Goal: Find specific page/section: Find specific page/section

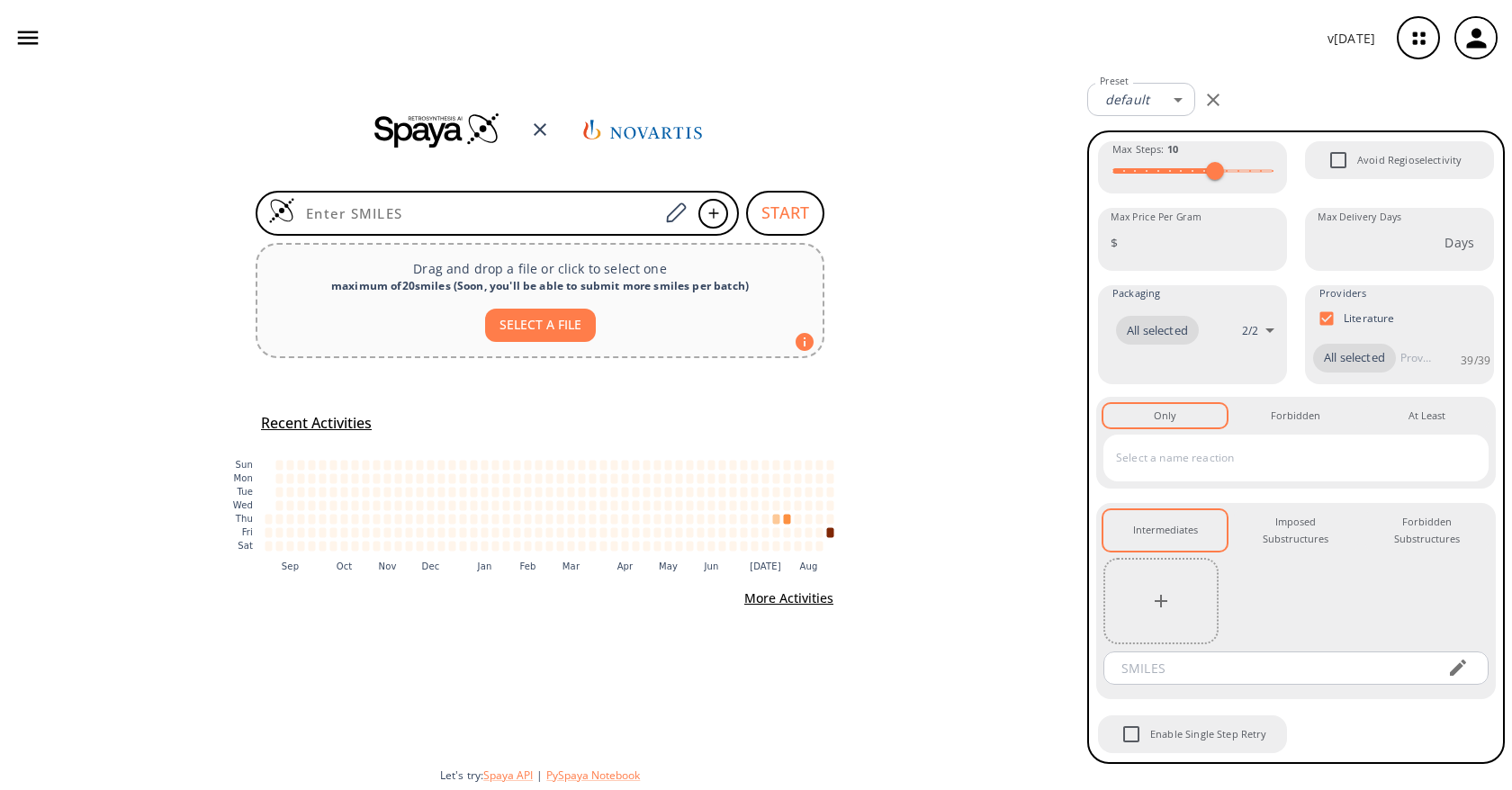
click at [1416, 44] on icon "button" at bounding box center [1419, 38] width 12 height 12
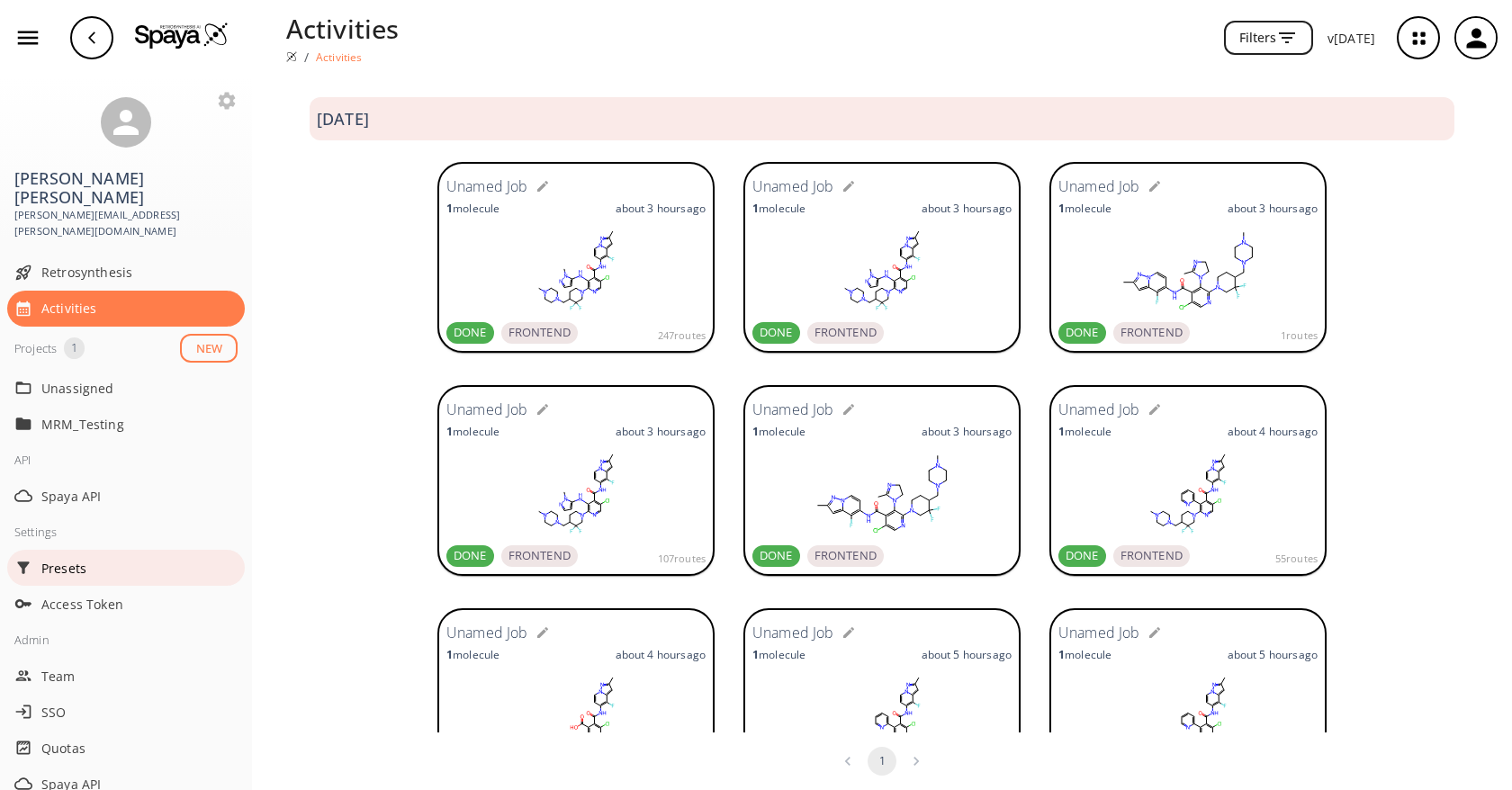
scroll to position [27, 0]
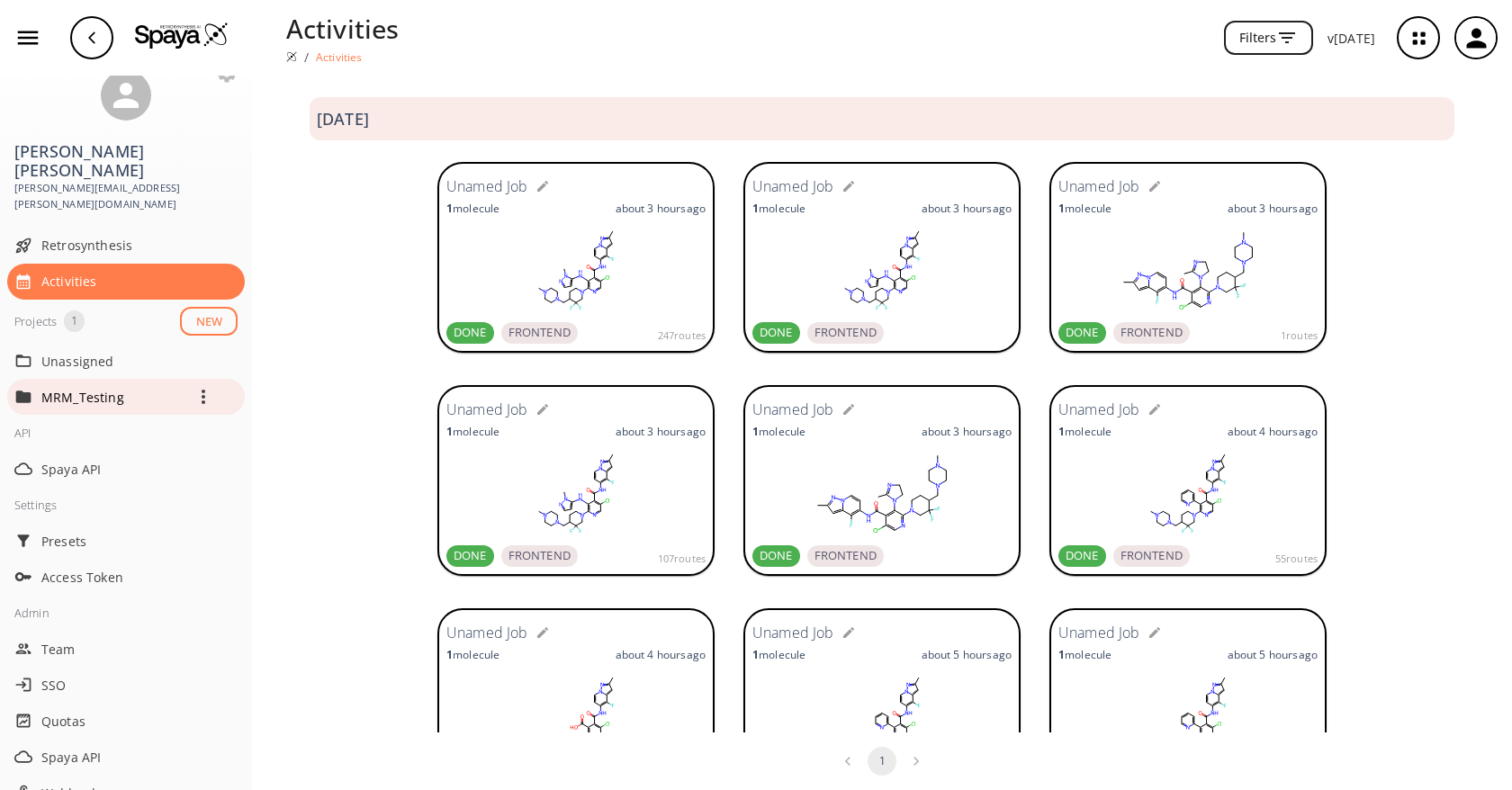
click at [114, 388] on p "MRM_Testing" at bounding box center [113, 397] width 144 height 19
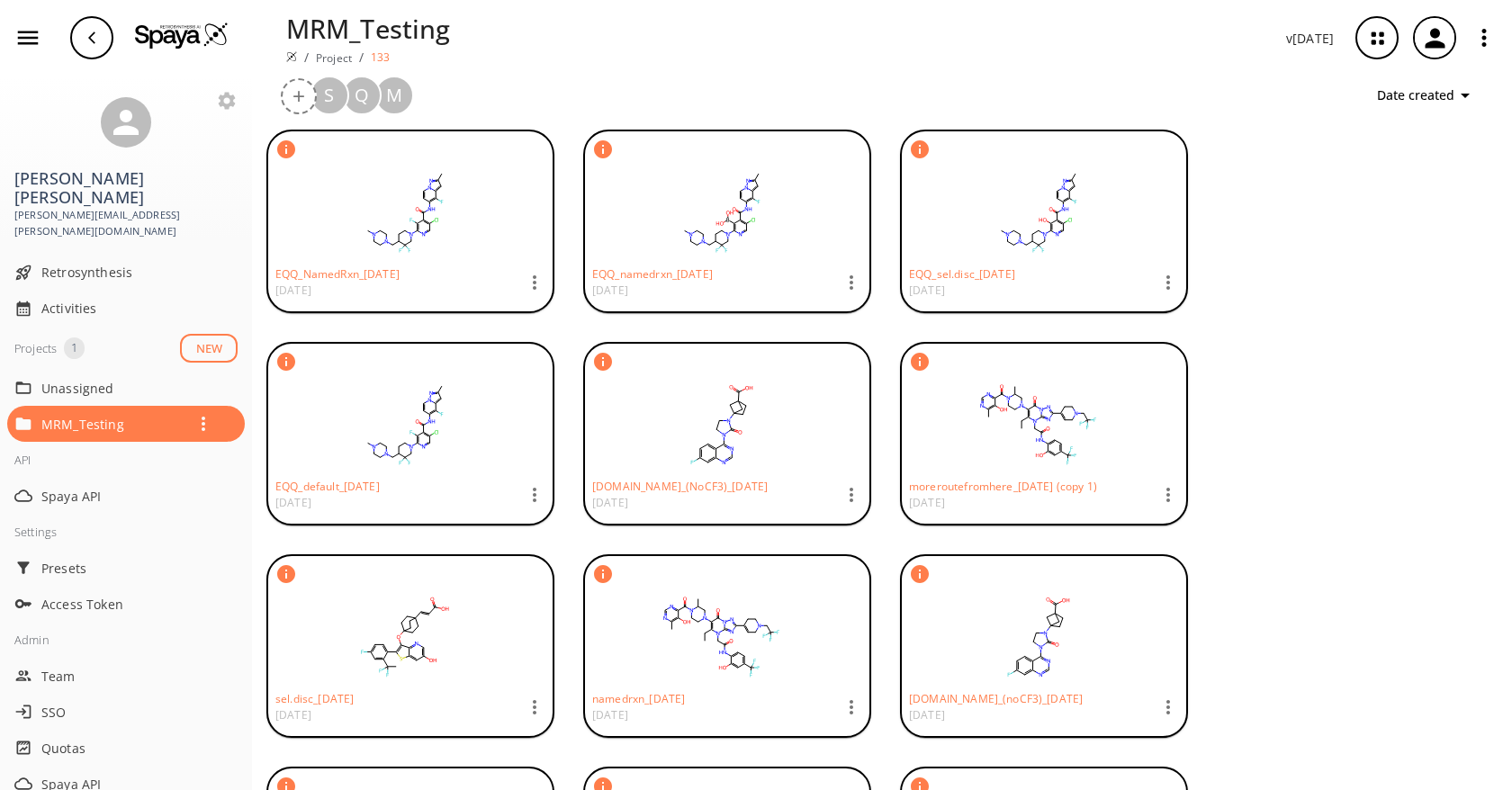
click at [466, 244] on rect at bounding box center [405, 212] width 259 height 90
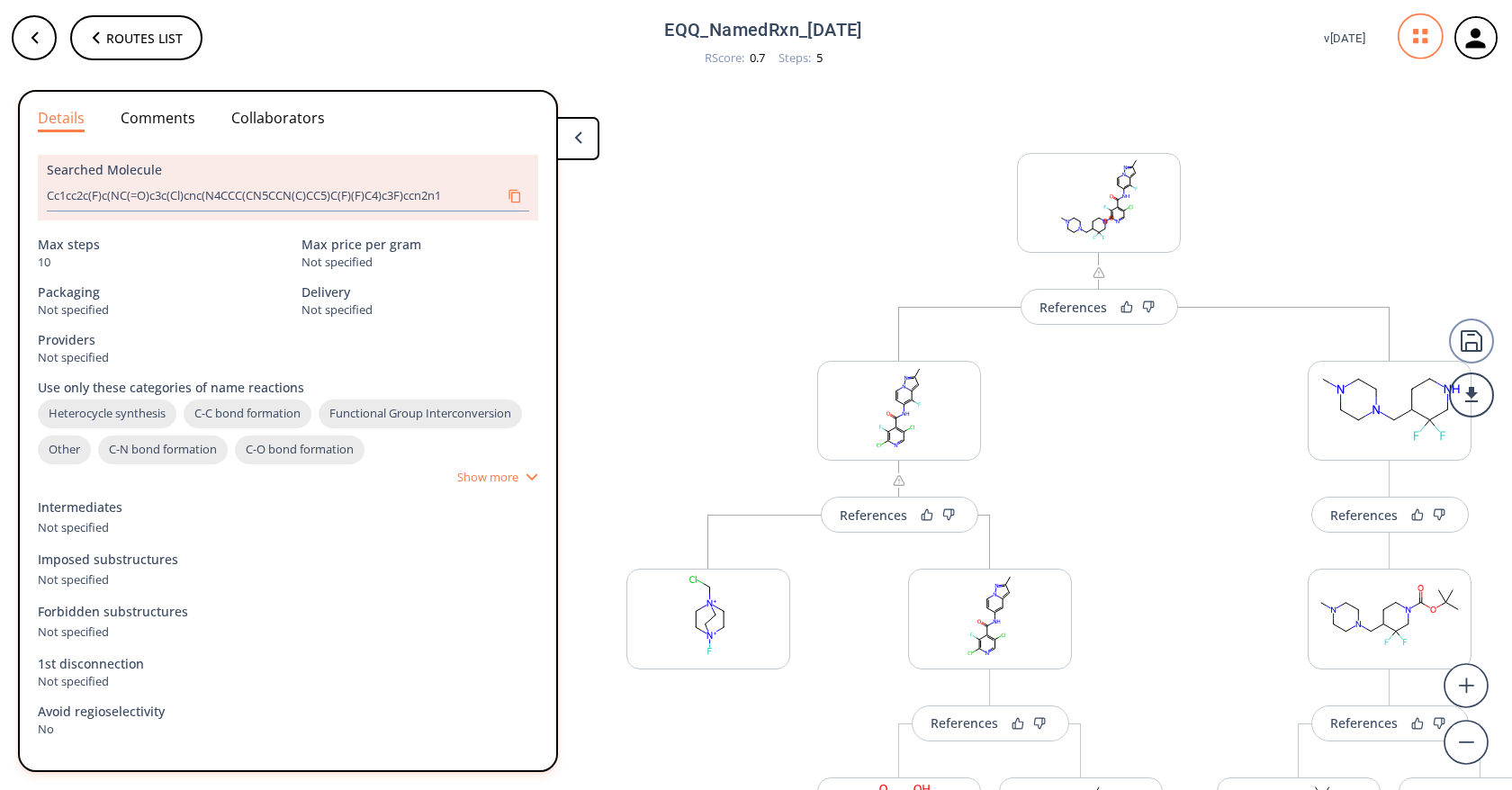
scroll to position [0, 34]
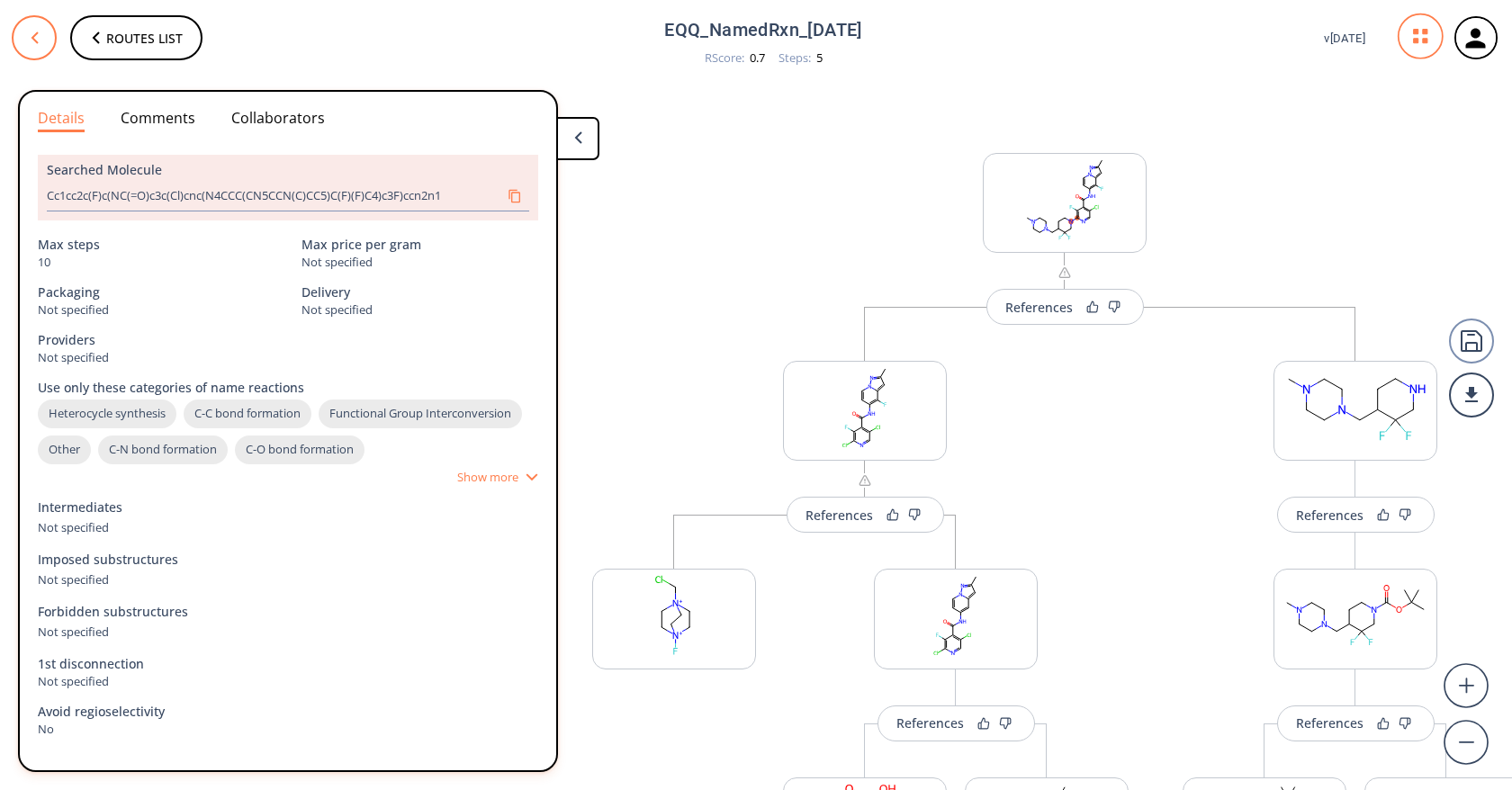
click at [33, 41] on icon at bounding box center [34, 38] width 12 height 13
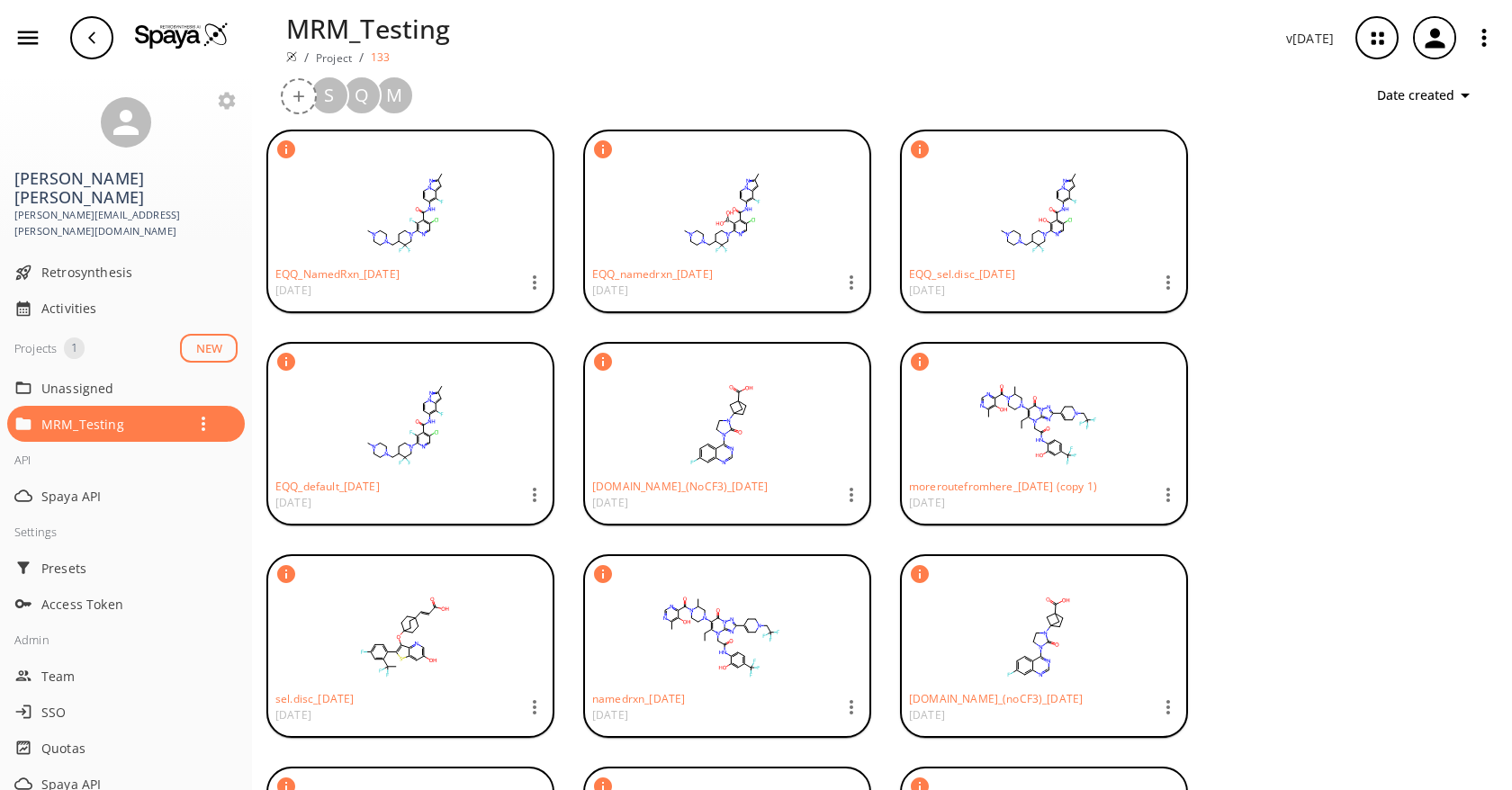
click at [787, 225] on rect at bounding box center [722, 212] width 259 height 90
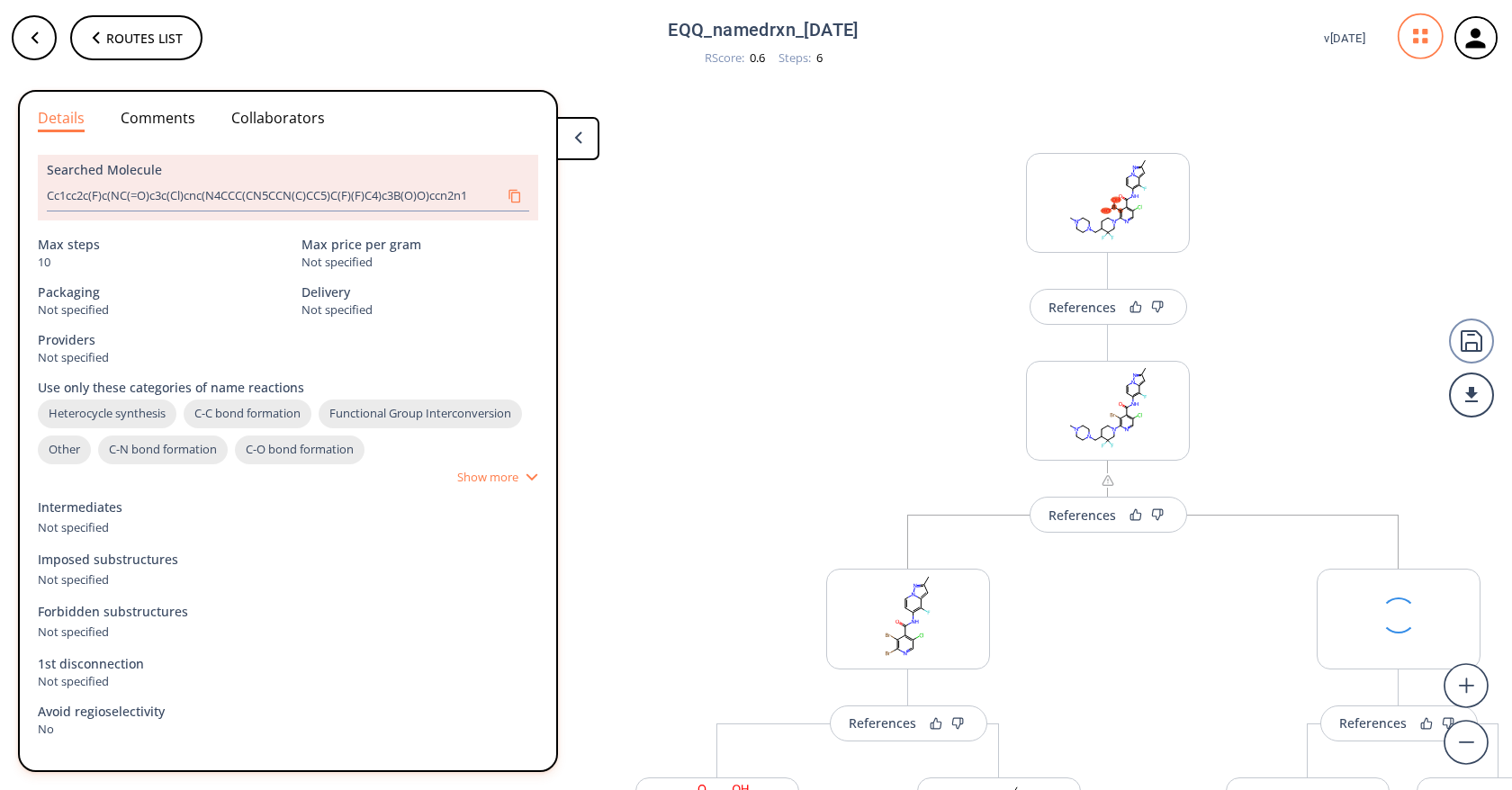
scroll to position [0, 43]
